Goal: Check status: Check status

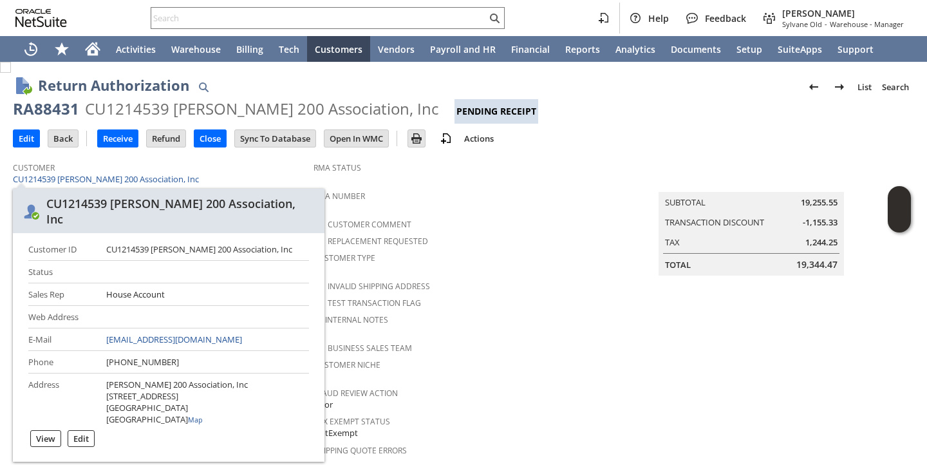
click at [265, 164] on span "Customer" at bounding box center [160, 165] width 294 height 15
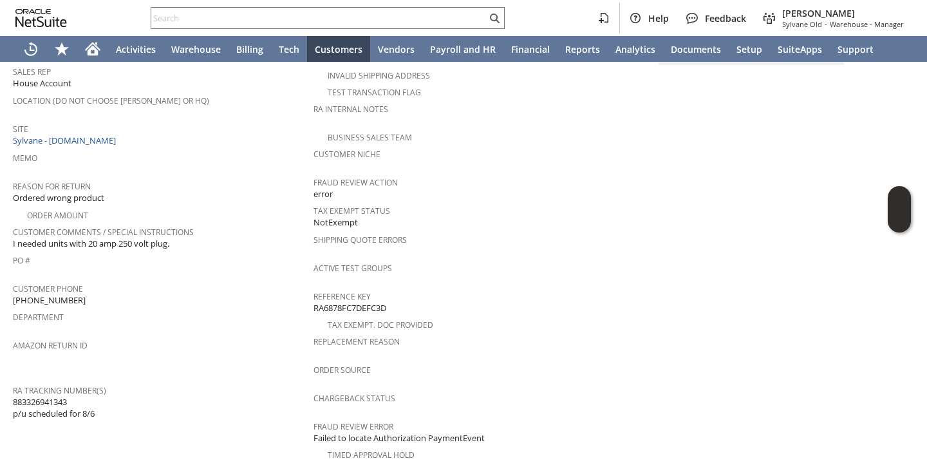
scroll to position [572, 0]
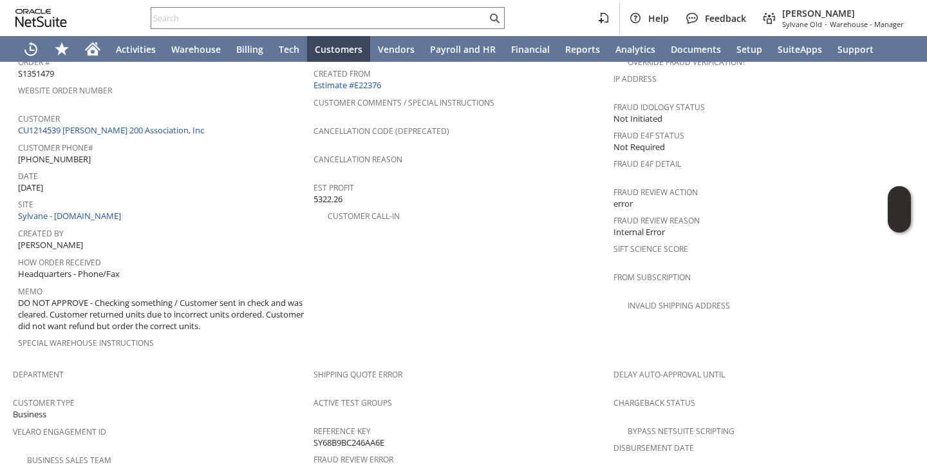
scroll to position [471, 0]
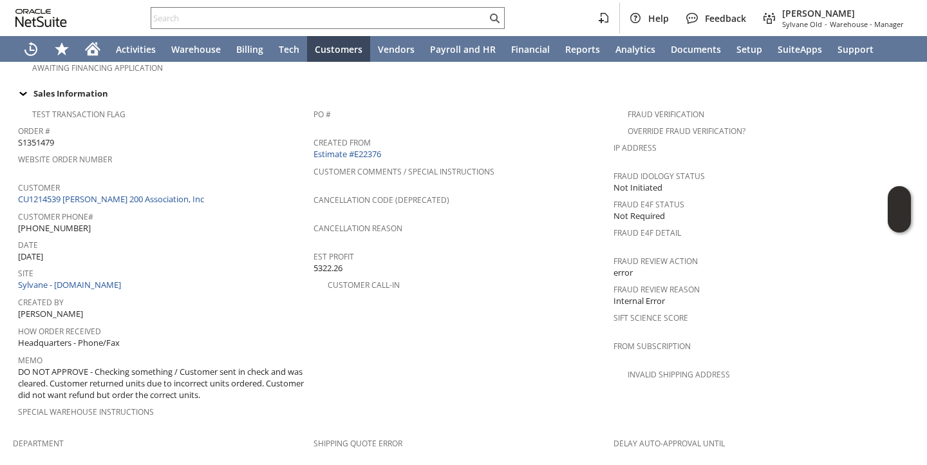
click at [178, 366] on span "DO NOT APPROVE - Checking something / Customer sent in check and was cleared. C…" at bounding box center [162, 383] width 289 height 35
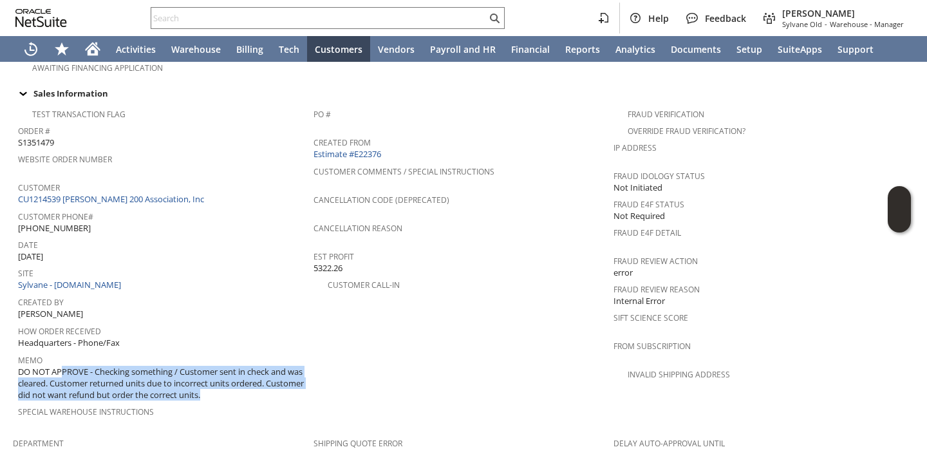
click at [178, 366] on span "DO NOT APPROVE - Checking something / Customer sent in check and was cleared. C…" at bounding box center [162, 383] width 289 height 35
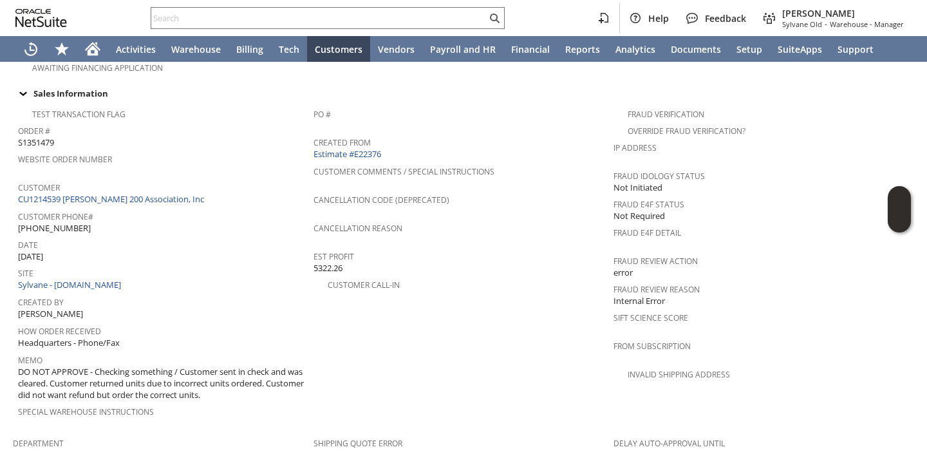
click at [247, 371] on span "DO NOT APPROVE - Checking something / Customer sent in check and was cleared. C…" at bounding box center [162, 383] width 289 height 35
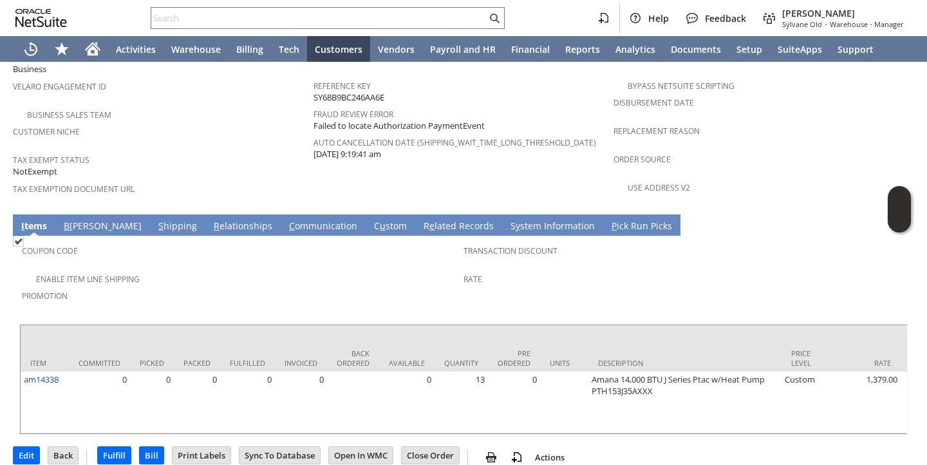
click at [507, 219] on link "S y stem Information" at bounding box center [552, 226] width 91 height 14
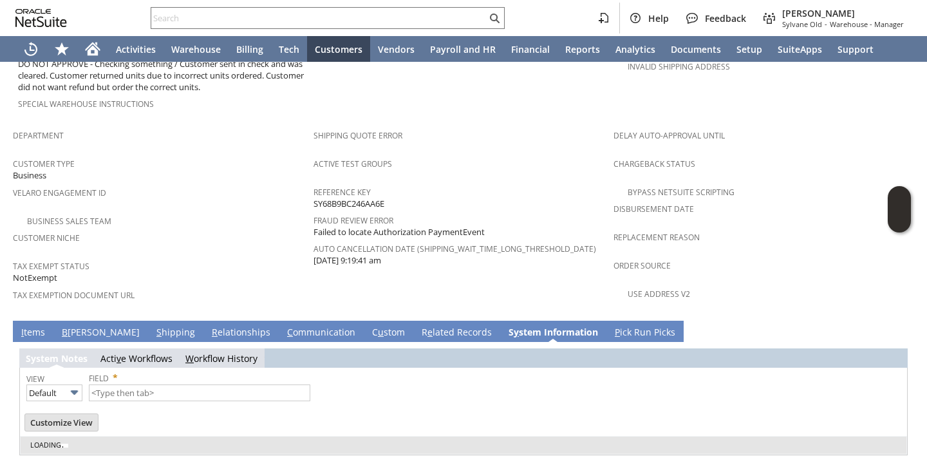
type input "1 to 25 of 81"
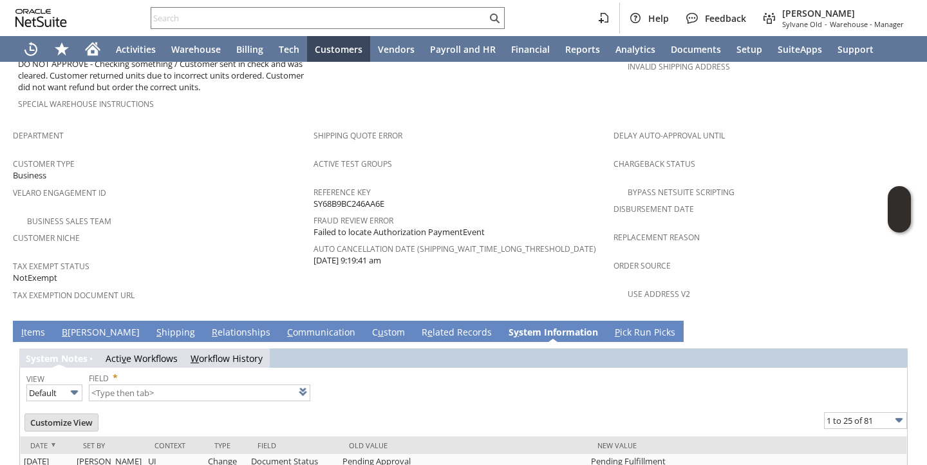
scroll to position [885, 0]
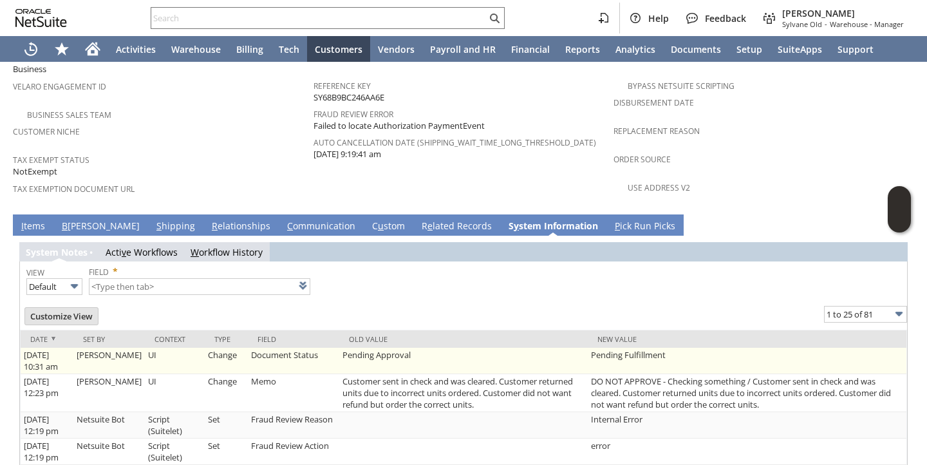
click at [372, 348] on td "Pending Approval" at bounding box center [463, 361] width 248 height 26
click at [460, 348] on td "Pending Approval" at bounding box center [463, 361] width 248 height 26
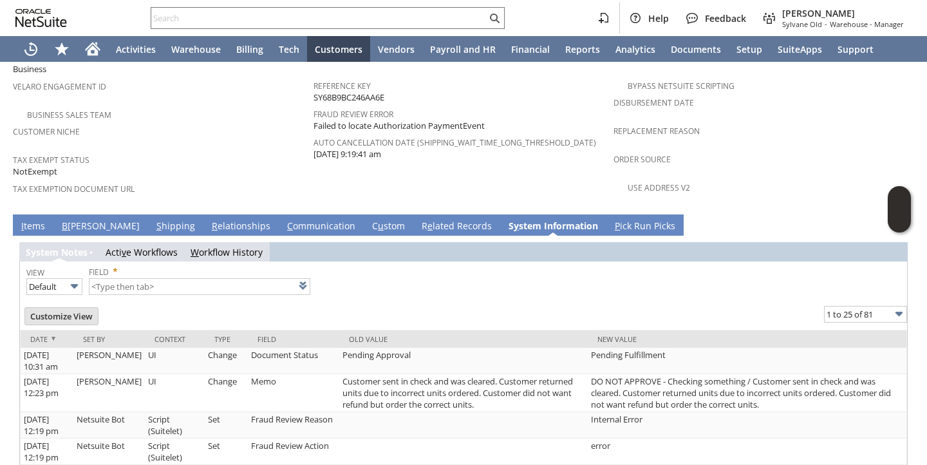
click at [48, 214] on td "I tems" at bounding box center [33, 224] width 41 height 21
click at [44, 219] on link "I tems" at bounding box center [33, 226] width 30 height 14
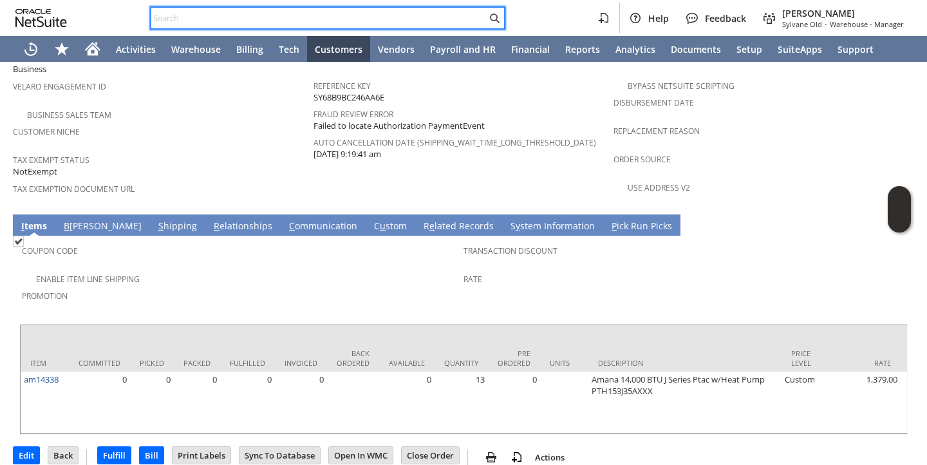
click at [310, 17] on input "text" at bounding box center [318, 17] width 335 height 15
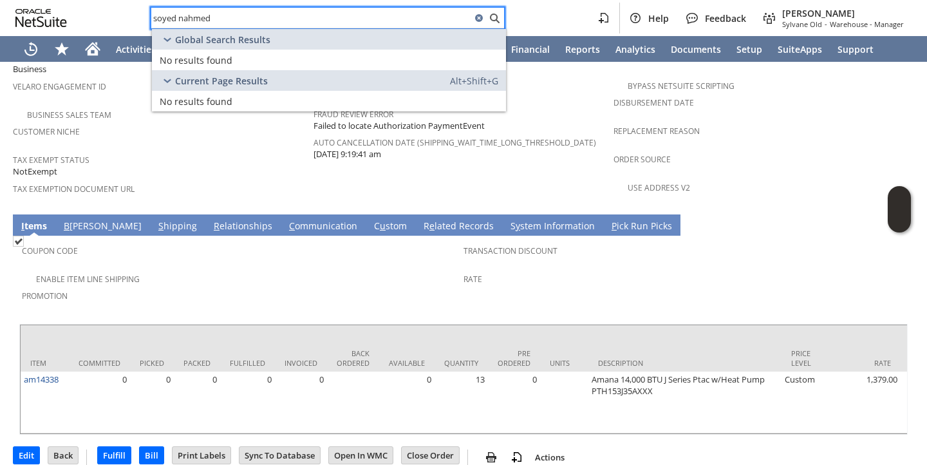
click at [189, 17] on input "soyed nahmed" at bounding box center [311, 17] width 320 height 15
click at [185, 18] on input "soyed nahmed" at bounding box center [311, 17] width 320 height 15
click at [201, 19] on input "soyed ahmed" at bounding box center [311, 17] width 320 height 15
click at [196, 17] on input "soyed ahmed" at bounding box center [311, 17] width 320 height 15
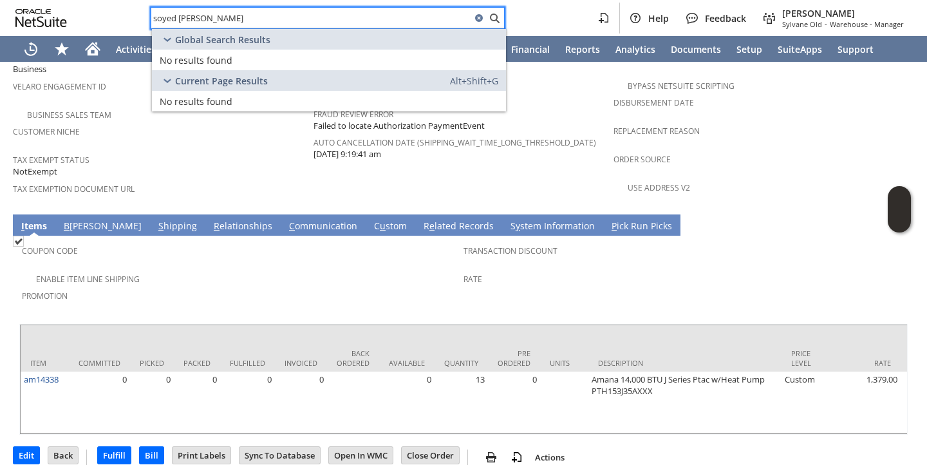
click at [196, 17] on input "soyed ahmed" at bounding box center [311, 17] width 320 height 15
paste input "RA10085"
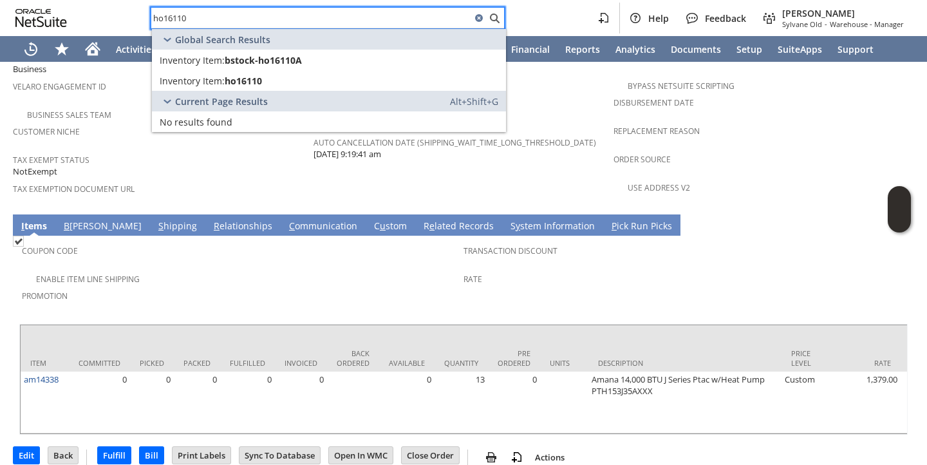
click at [416, 11] on input "ho16110" at bounding box center [311, 17] width 320 height 15
paste input "fn12459"
click at [416, 11] on input "fn12459" at bounding box center [311, 17] width 320 height 15
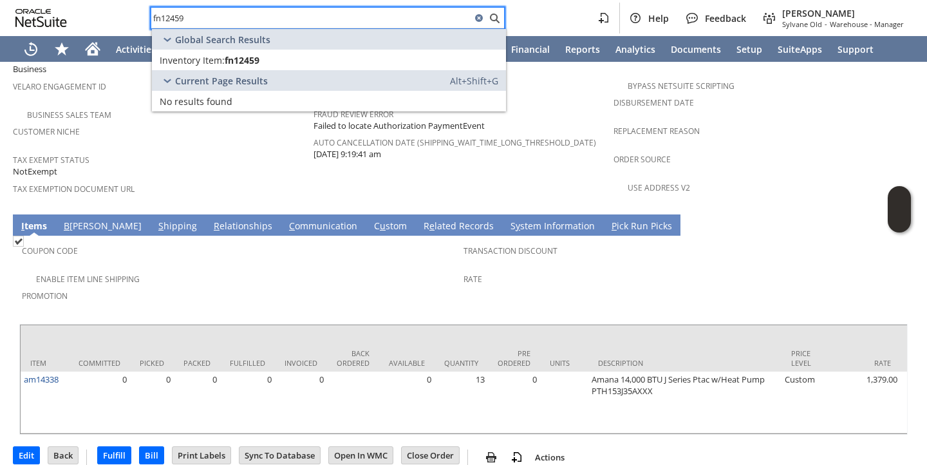
click at [398, 21] on input "fn12459" at bounding box center [311, 17] width 320 height 15
paste input "r15000"
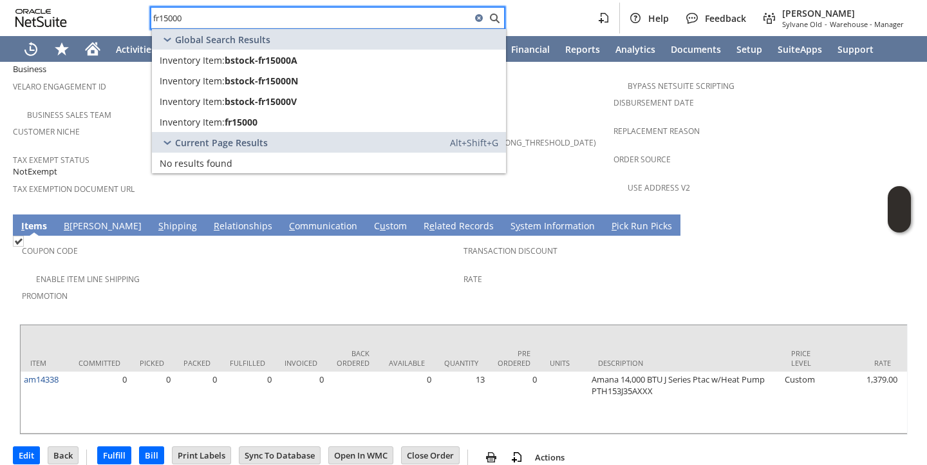
type input "fr15000"
